Goal: Task Accomplishment & Management: Manage account settings

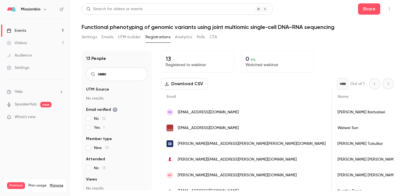
scroll to position [0, 307]
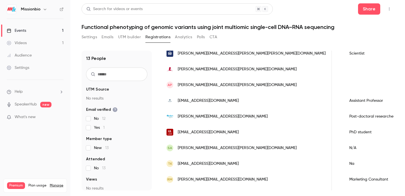
click at [40, 29] on link "Events 1" at bounding box center [35, 30] width 70 height 12
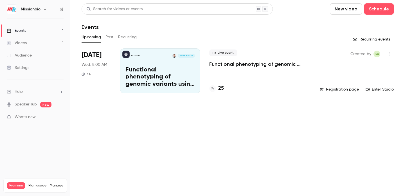
click at [167, 78] on p "Functional phenotyping of genomic variants using joint multiomic single-cell DN…" at bounding box center [159, 77] width 69 height 22
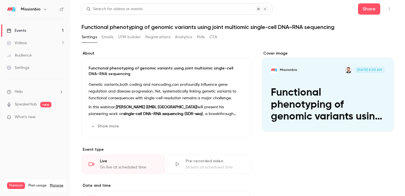
click at [150, 36] on button "Registrations" at bounding box center [157, 37] width 25 height 9
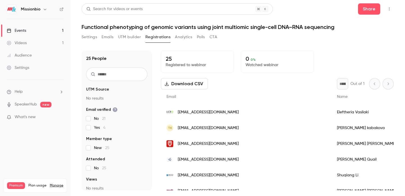
click at [88, 33] on button "Settings" at bounding box center [88, 37] width 15 height 9
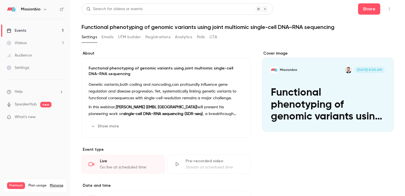
click at [154, 37] on button "Registrations" at bounding box center [157, 37] width 25 height 9
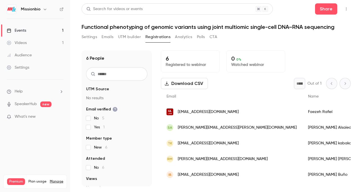
click at [160, 36] on button "Registrations" at bounding box center [157, 37] width 25 height 9
click at [92, 36] on button "Settings" at bounding box center [88, 37] width 15 height 9
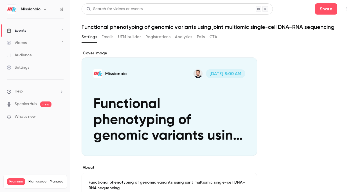
click at [158, 37] on button "Registrations" at bounding box center [157, 37] width 25 height 9
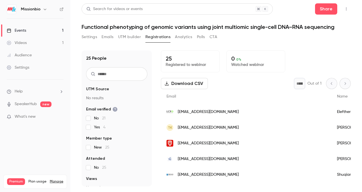
click at [158, 37] on button "Registrations" at bounding box center [157, 37] width 25 height 9
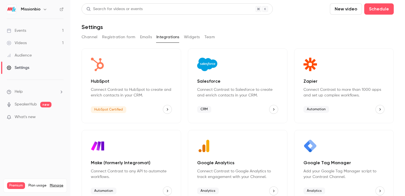
scroll to position [43, 0]
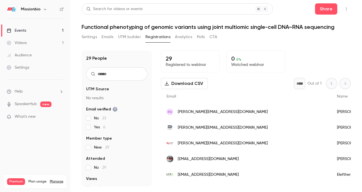
click at [88, 36] on button "Settings" at bounding box center [88, 37] width 15 height 9
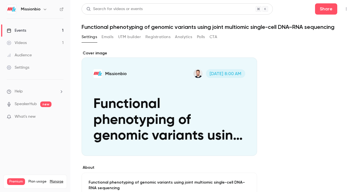
click at [164, 37] on button "Registrations" at bounding box center [157, 37] width 25 height 9
